Goal: Book appointment/travel/reservation

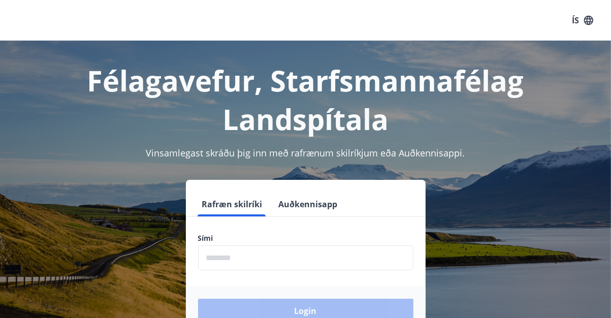
click at [262, 261] on input "phone" at bounding box center [305, 257] width 215 height 25
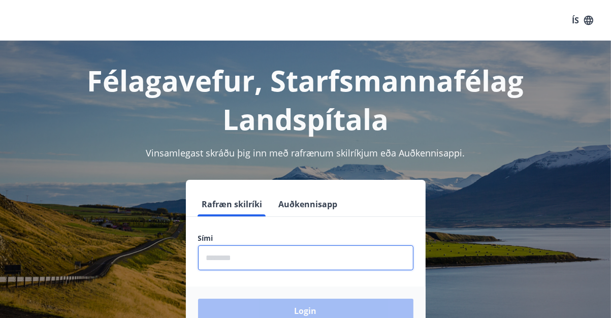
type input "********"
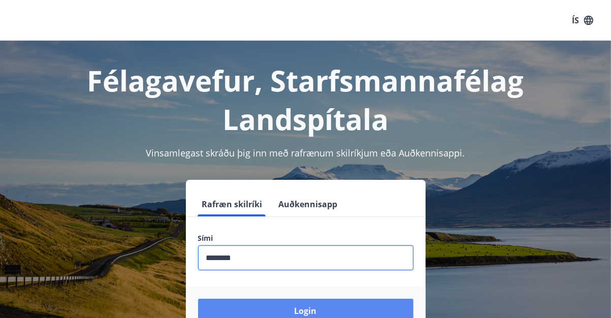
click at [312, 306] on button "Login" at bounding box center [305, 311] width 215 height 24
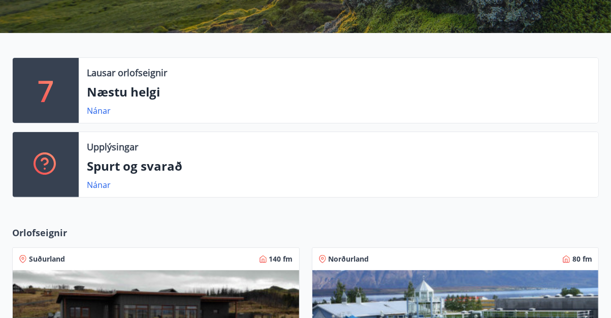
scroll to position [191, 0]
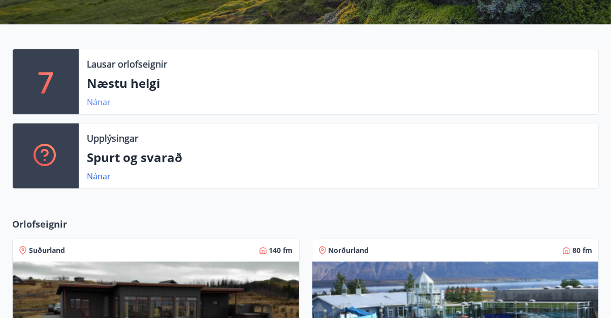
click at [91, 105] on link "Nánar" at bounding box center [99, 102] width 24 height 11
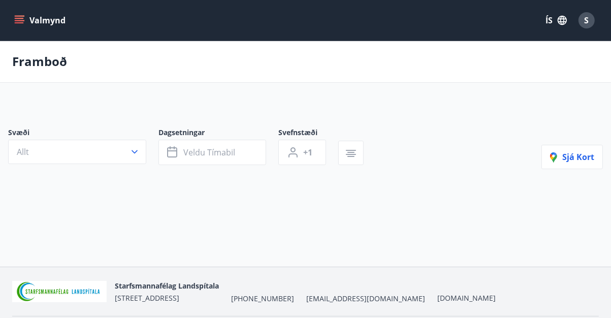
type input "*"
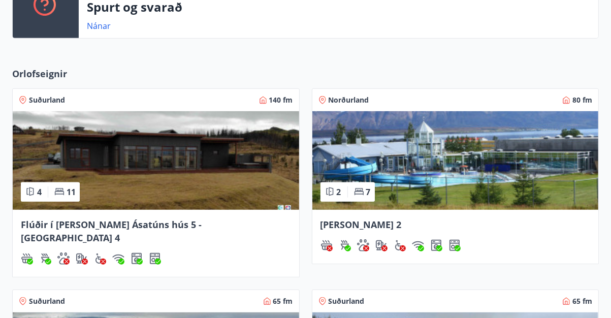
scroll to position [342, 0]
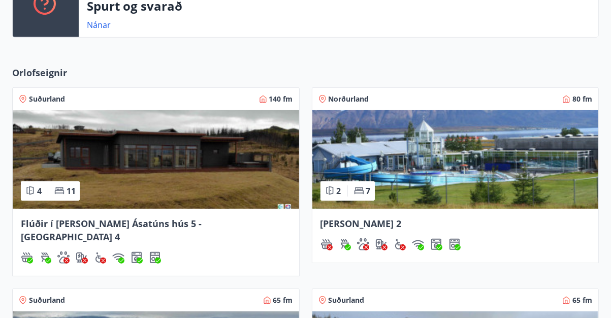
click at [248, 171] on img at bounding box center [156, 159] width 287 height 99
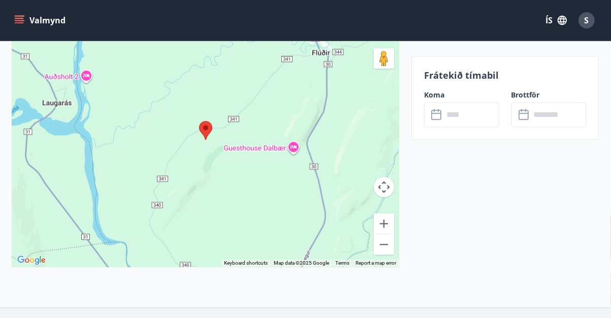
scroll to position [1848, 0]
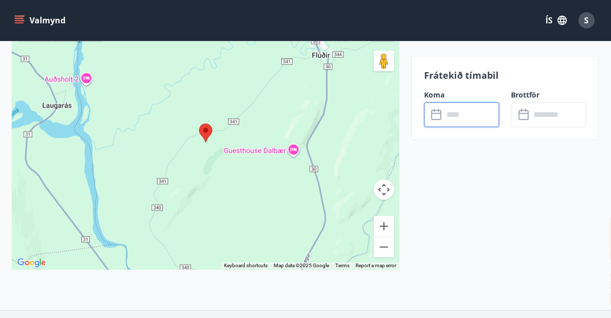
click at [482, 123] on input "text" at bounding box center [472, 114] width 56 height 25
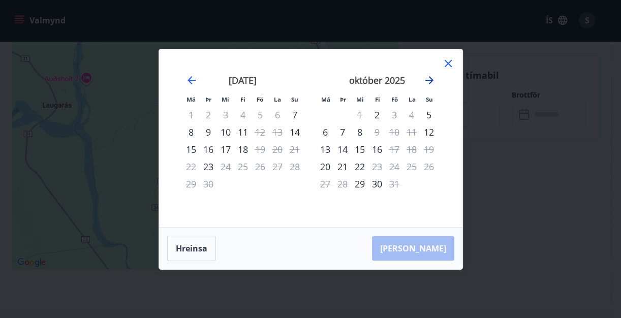
click at [429, 76] on icon "Move forward to switch to the next month." at bounding box center [429, 80] width 12 height 12
click at [432, 79] on icon "Move forward to switch to the next month." at bounding box center [429, 80] width 12 height 12
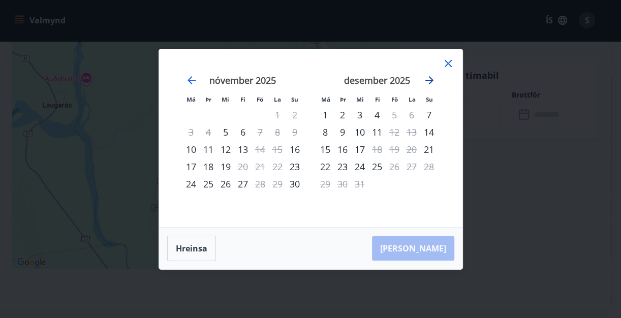
click at [432, 79] on icon "Move forward to switch to the next month." at bounding box center [429, 80] width 12 height 12
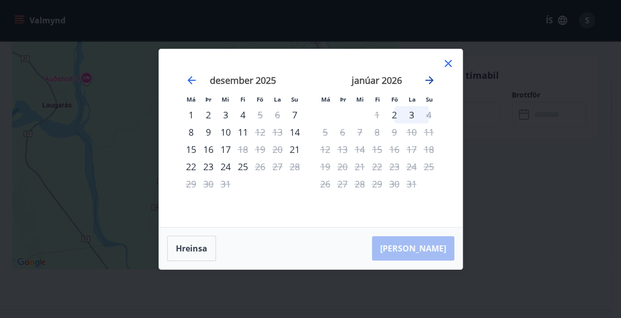
click at [430, 77] on icon "Move forward to switch to the next month." at bounding box center [429, 80] width 8 height 8
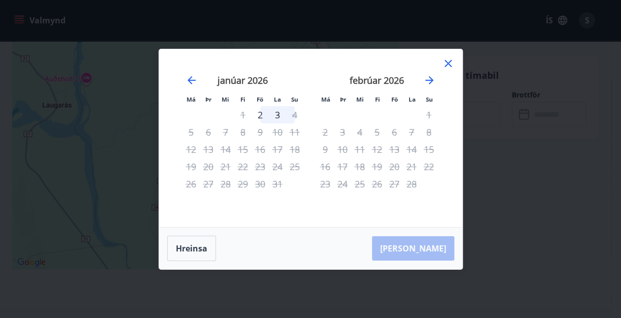
click at [447, 64] on icon at bounding box center [448, 64] width 2 height 2
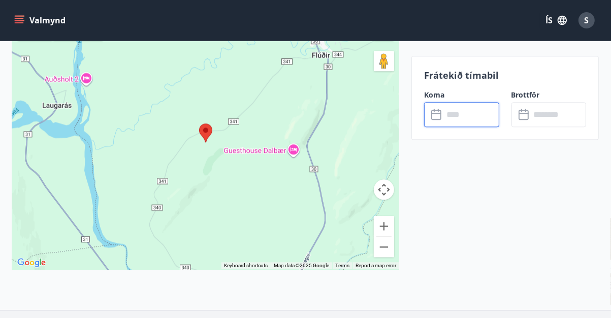
click at [18, 19] on icon "menu" at bounding box center [19, 20] width 10 height 10
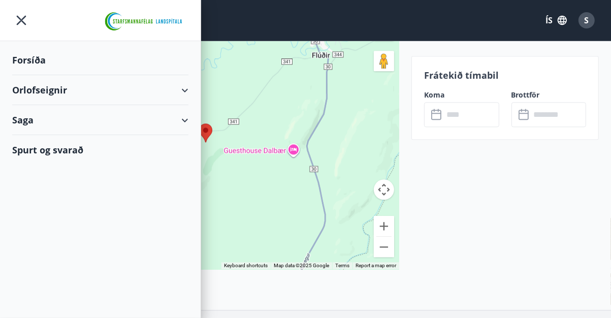
click at [32, 91] on div "Orlofseignir" at bounding box center [100, 90] width 176 height 30
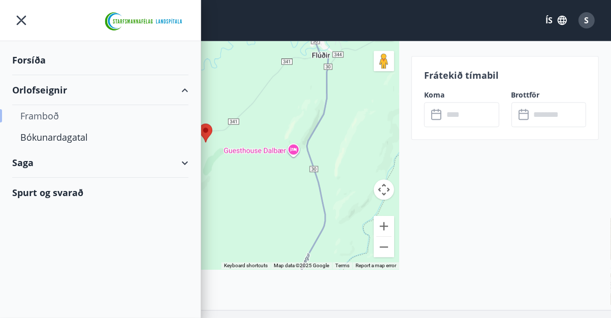
click at [42, 117] on div "Framboð" at bounding box center [100, 115] width 160 height 21
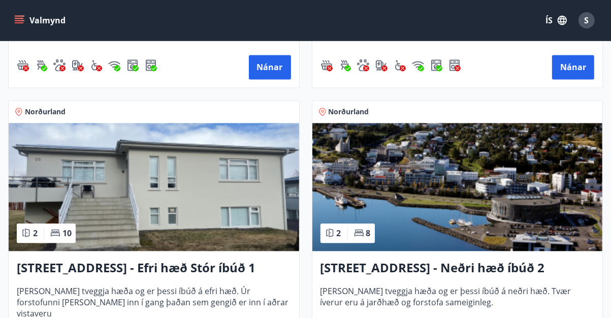
scroll to position [1835, 0]
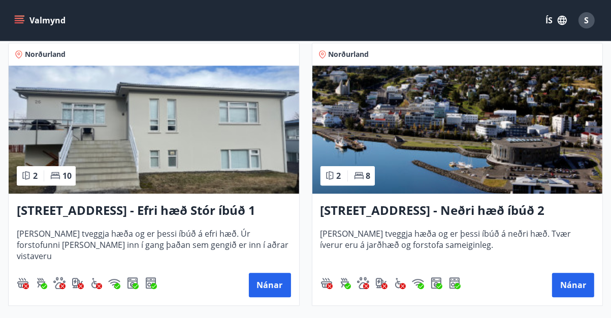
click at [205, 130] on img at bounding box center [154, 130] width 291 height 128
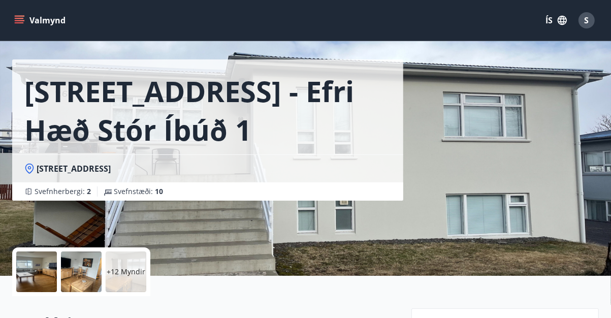
scroll to position [22, 0]
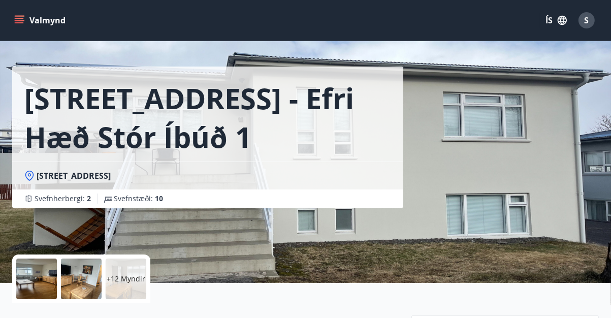
click at [24, 279] on div at bounding box center [36, 279] width 41 height 41
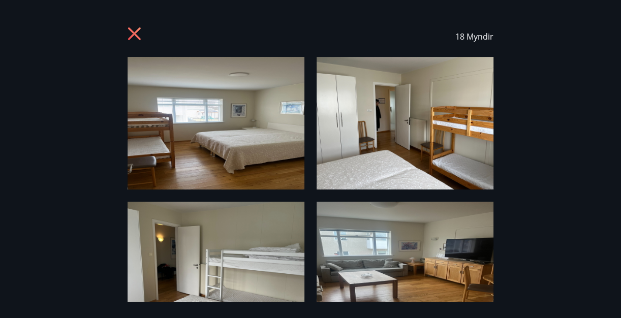
drag, startPoint x: 589, startPoint y: 122, endPoint x: 586, endPoint y: 198, distance: 75.8
click at [586, 198] on div "18 Myndir" at bounding box center [310, 159] width 621 height 286
drag, startPoint x: 559, startPoint y: 253, endPoint x: 579, endPoint y: 94, distance: 160.3
click at [579, 94] on div "18 Myndir" at bounding box center [310, 159] width 621 height 286
click at [131, 34] on icon at bounding box center [136, 35] width 16 height 16
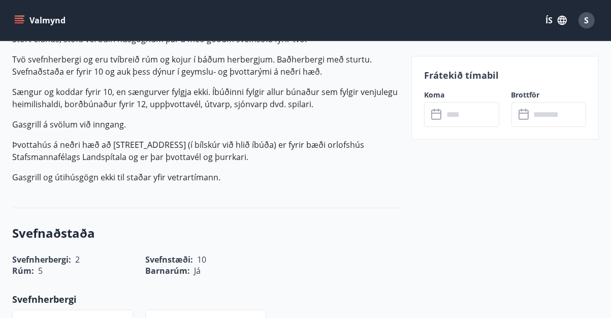
scroll to position [0, 0]
